Goal: Task Accomplishment & Management: Use online tool/utility

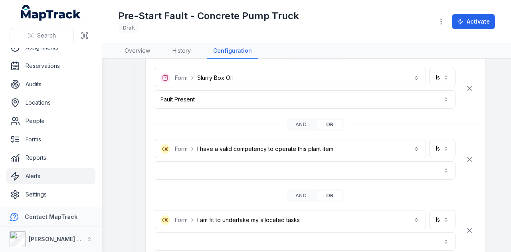
scroll to position [2357, 0]
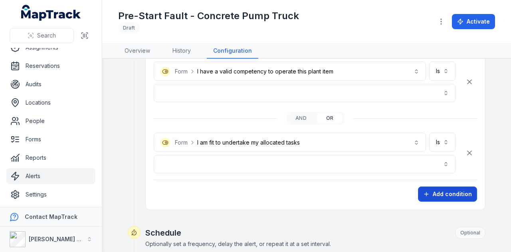
click at [460, 187] on button "Add condition" at bounding box center [447, 194] width 59 height 15
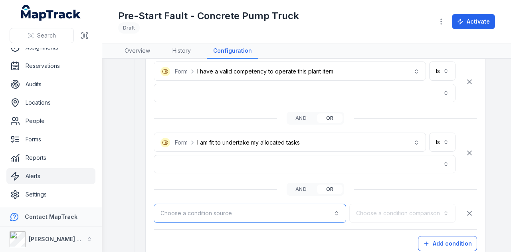
click at [322, 204] on button "Choose a condition source" at bounding box center [250, 213] width 193 height 19
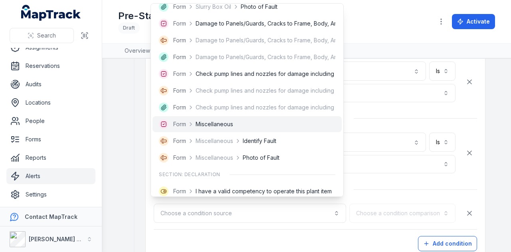
scroll to position [1598, 0]
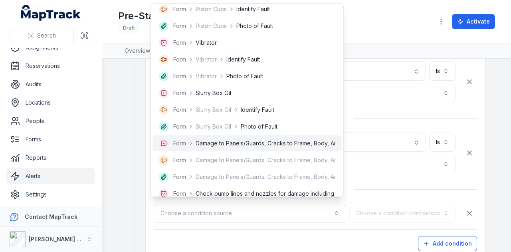
click at [255, 148] on div "Form Damage to Panels/Guards, Cracks to Frame, Body, Arms, Chassis" at bounding box center [247, 144] width 177 height 10
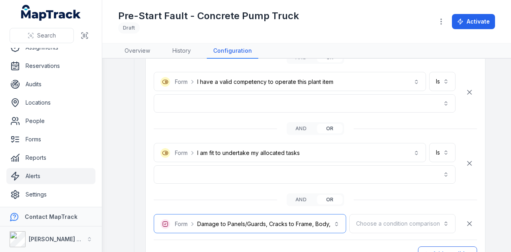
scroll to position [2357, 0]
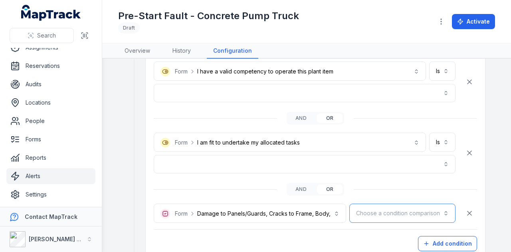
click at [388, 204] on button "Choose a condition comparison" at bounding box center [403, 213] width 106 height 19
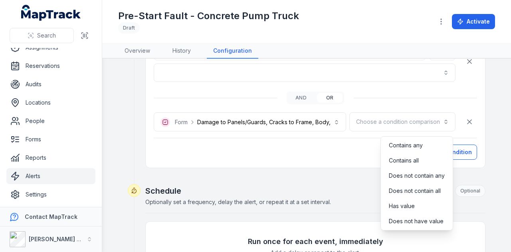
scroll to position [2437, 0]
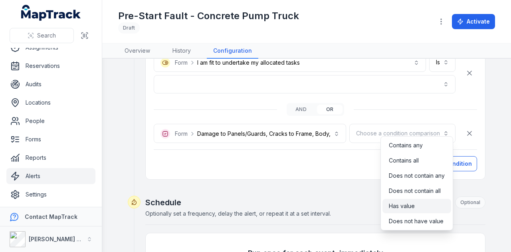
click at [435, 205] on div "Has value" at bounding box center [417, 206] width 56 height 8
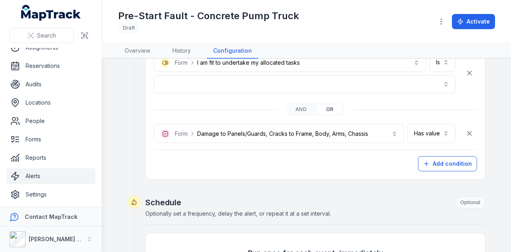
click at [423, 129] on button "Has value ********" at bounding box center [432, 133] width 48 height 19
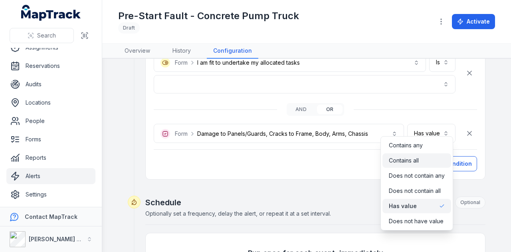
click at [434, 157] on div "Contains all" at bounding box center [417, 161] width 56 height 8
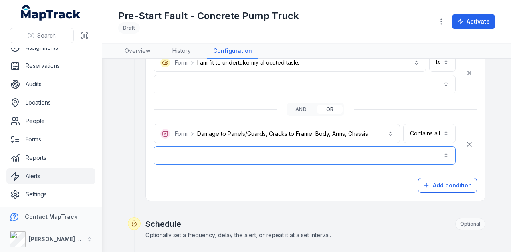
click at [432, 149] on button "button" at bounding box center [305, 155] width 302 height 18
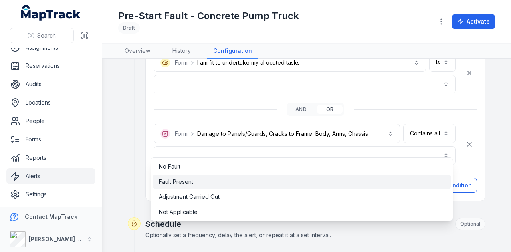
click at [186, 181] on span "Fault Present" at bounding box center [176, 182] width 34 height 8
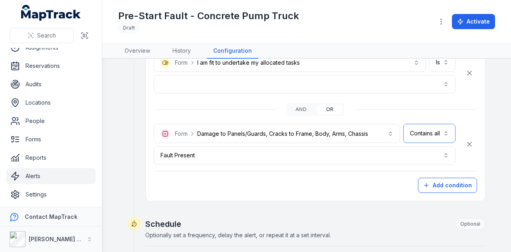
click at [444, 124] on button "Contains all ***" at bounding box center [430, 133] width 52 height 19
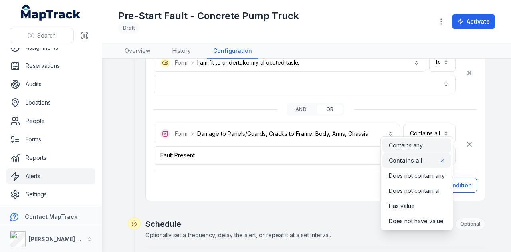
click at [439, 144] on div "Contains any" at bounding box center [417, 145] width 56 height 8
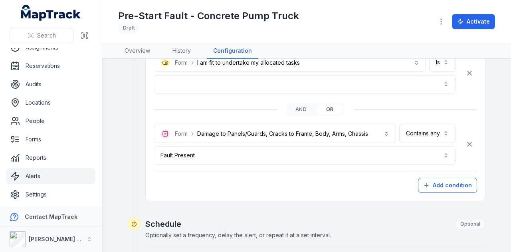
click at [433, 178] on button "Add condition" at bounding box center [447, 185] width 59 height 15
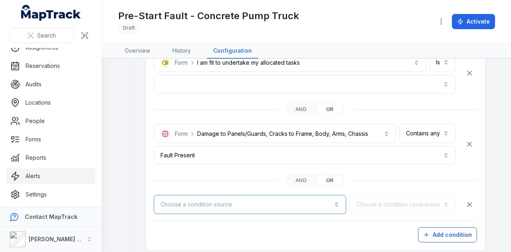
click at [254, 198] on button "Choose a condition source" at bounding box center [250, 204] width 193 height 19
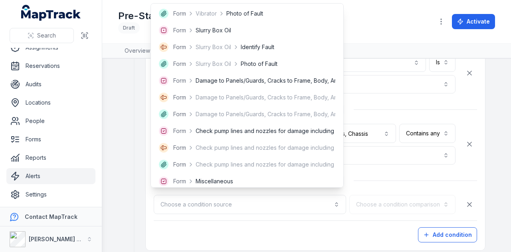
scroll to position [1672, 0]
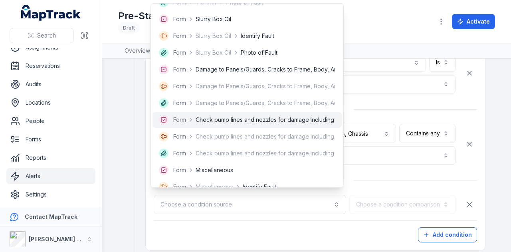
click at [272, 124] on div "Form Check pump lines and nozzles for damage including bulges, wear, and run ha…" at bounding box center [247, 120] width 189 height 16
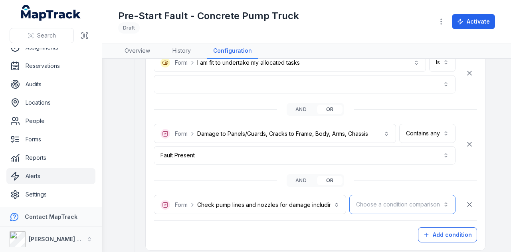
click at [407, 195] on button "Choose a condition comparison" at bounding box center [403, 204] width 106 height 19
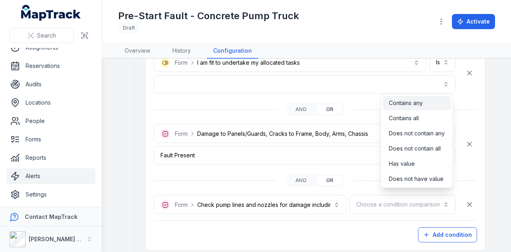
click at [430, 104] on div "Contains any" at bounding box center [417, 103] width 56 height 8
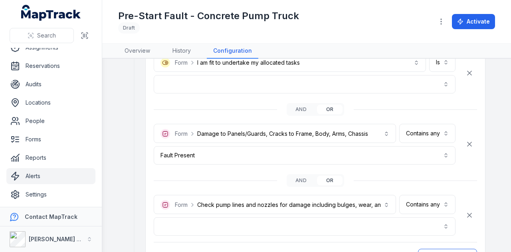
click at [267, 206] on div "**********" at bounding box center [305, 215] width 302 height 41
click at [267, 217] on button "button" at bounding box center [305, 226] width 302 height 18
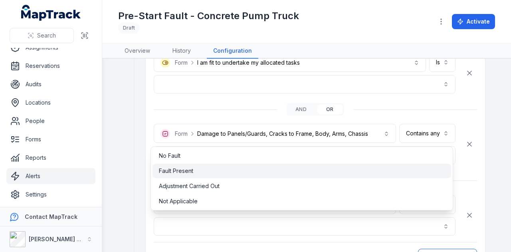
click at [189, 169] on span "Fault Present" at bounding box center [176, 171] width 34 height 8
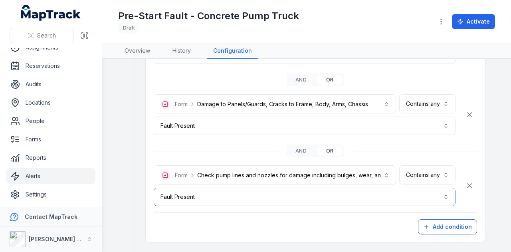
scroll to position [2477, 0]
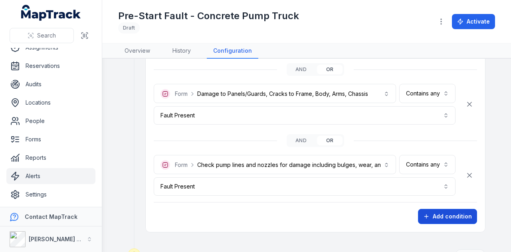
click at [437, 209] on button "Add condition" at bounding box center [447, 216] width 59 height 15
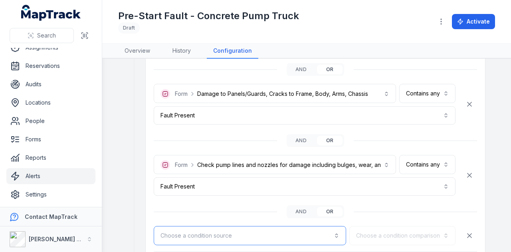
click at [248, 226] on button "Choose a condition source" at bounding box center [250, 235] width 193 height 19
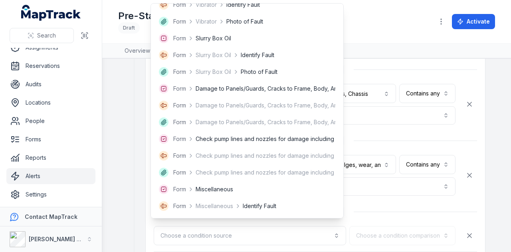
scroll to position [1718, 0]
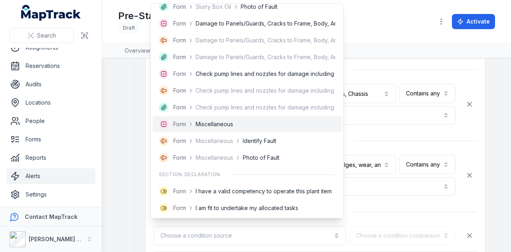
click at [252, 121] on div "Form Miscellaneous" at bounding box center [247, 124] width 177 height 10
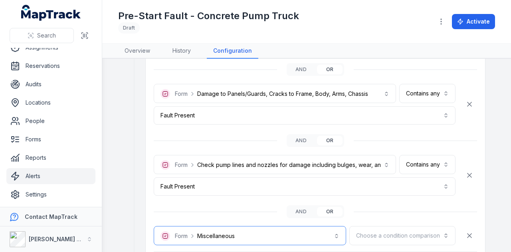
scroll to position [2557, 0]
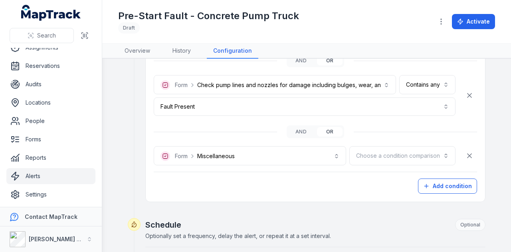
click at [385, 135] on div "**********" at bounding box center [316, 143] width 324 height 43
click at [385, 146] on button "Choose a condition comparison" at bounding box center [403, 155] width 106 height 19
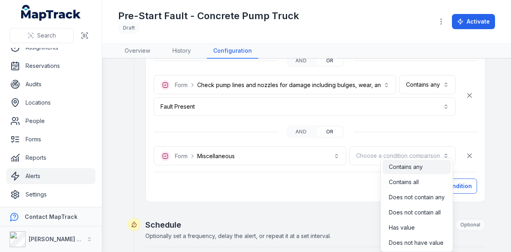
click at [409, 165] on span "Contains any" at bounding box center [406, 167] width 34 height 8
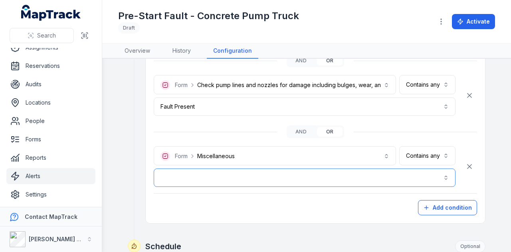
click at [378, 169] on button "button" at bounding box center [305, 178] width 302 height 18
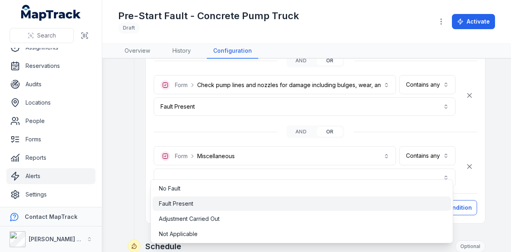
drag, startPoint x: 199, startPoint y: 201, endPoint x: 189, endPoint y: 196, distance: 11.4
click at [199, 201] on div "Fault Present" at bounding box center [302, 204] width 286 height 8
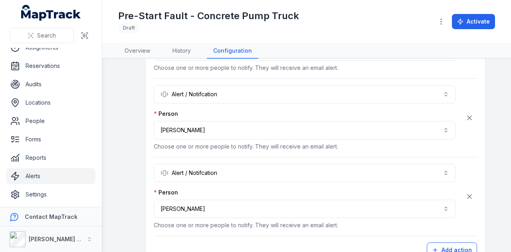
scroll to position [3005, 0]
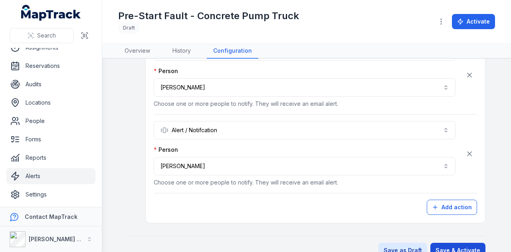
click at [457, 243] on button "Save & Activate" at bounding box center [458, 250] width 55 height 15
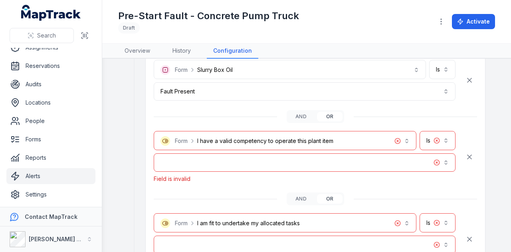
scroll to position [2282, 0]
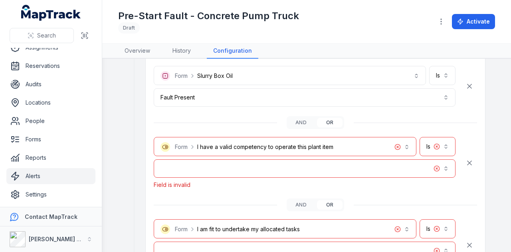
click at [243, 159] on button "button" at bounding box center [305, 168] width 302 height 18
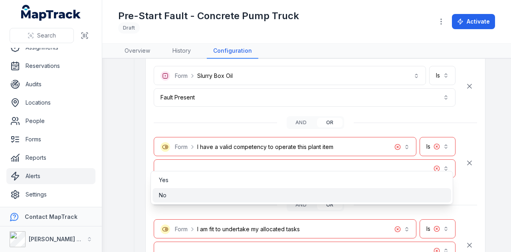
click at [208, 196] on div "No" at bounding box center [302, 195] width 286 height 8
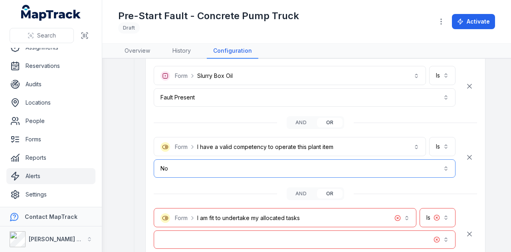
scroll to position [2362, 0]
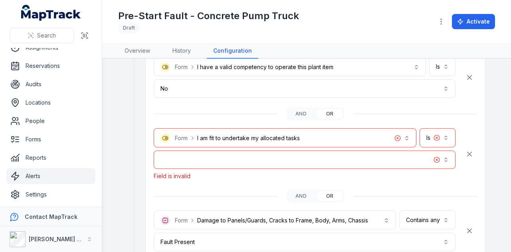
click at [222, 151] on button "button" at bounding box center [305, 160] width 302 height 18
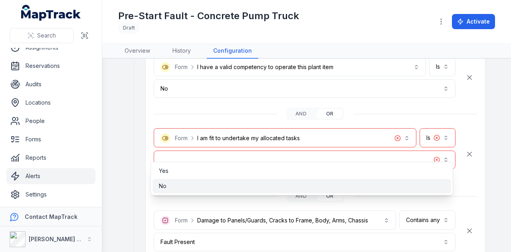
click at [217, 186] on div "No" at bounding box center [302, 186] width 286 height 8
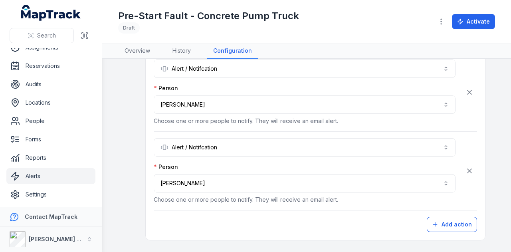
scroll to position [3005, 0]
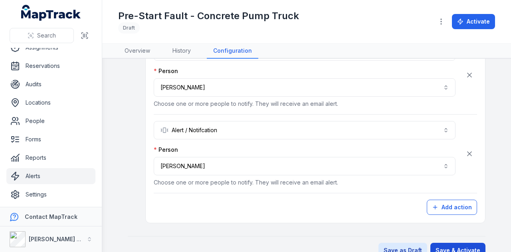
click at [455, 243] on button "Save & Activate" at bounding box center [458, 250] width 55 height 15
